Goal: Navigation & Orientation: Find specific page/section

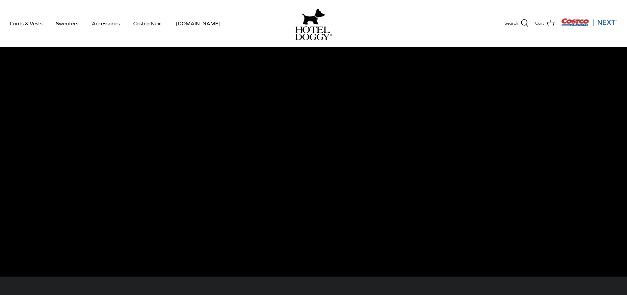
scroll to position [66, 0]
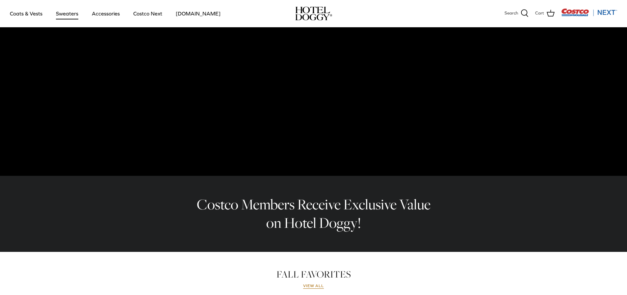
click at [58, 16] on link "Sweaters" at bounding box center [67, 13] width 34 height 22
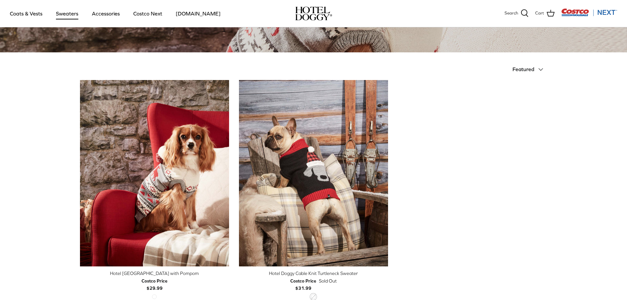
scroll to position [132, 0]
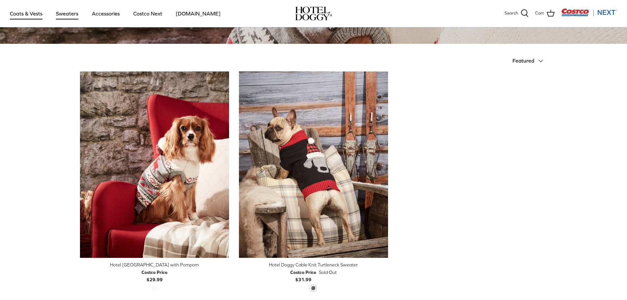
click at [29, 16] on link "Coats & Vests" at bounding box center [26, 13] width 44 height 22
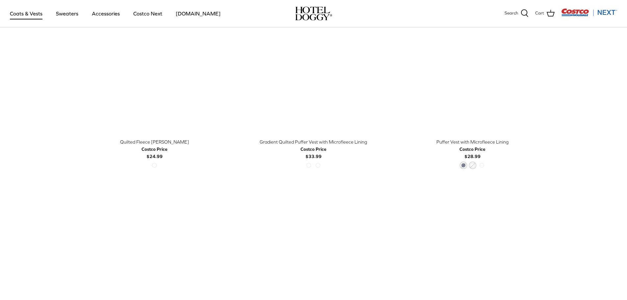
scroll to position [1021, 0]
